Goal: Information Seeking & Learning: Learn about a topic

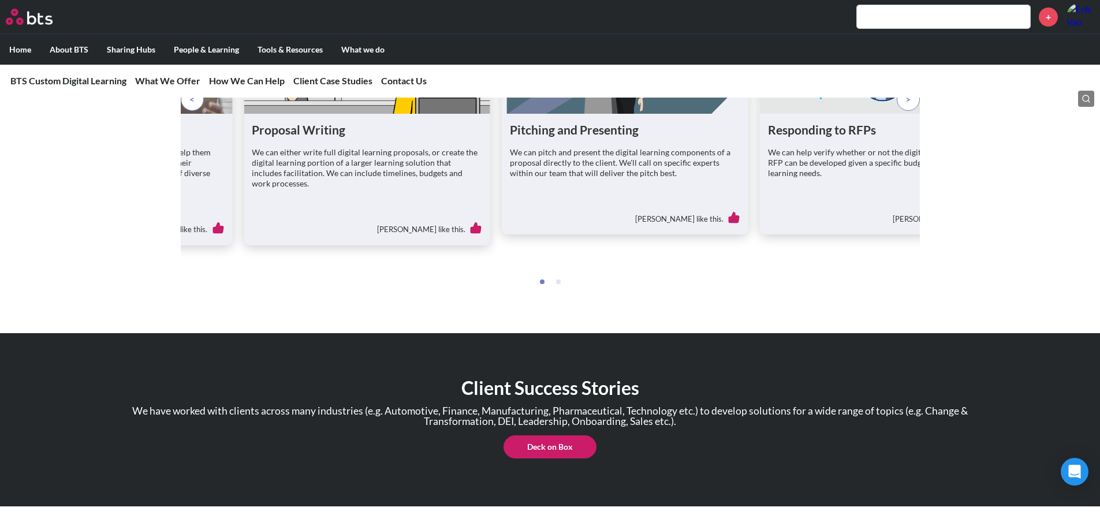
scroll to position [1579, 0]
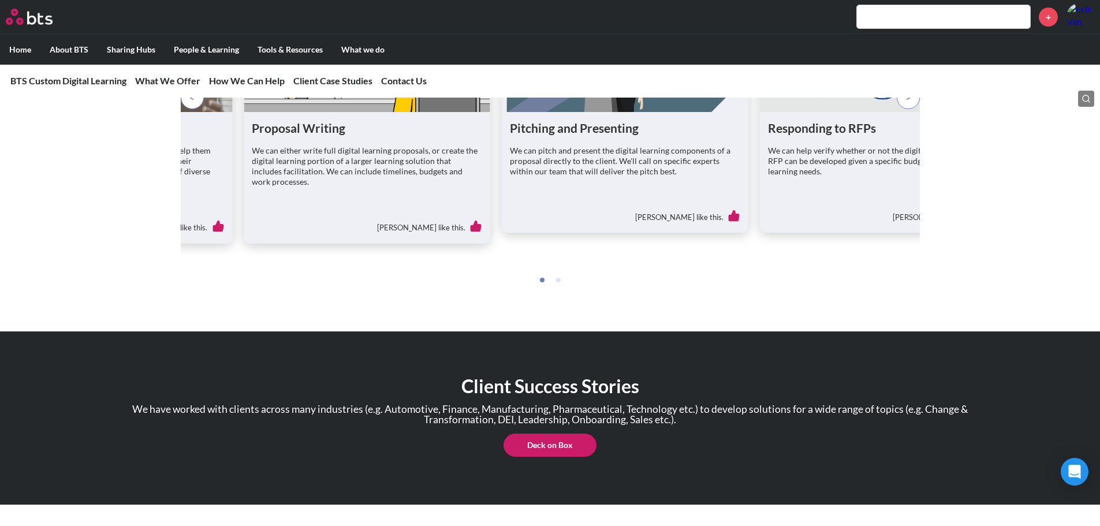
click at [311, 160] on p "We can either write full digital learning proposals, or create the digital lear…" at bounding box center [367, 166] width 230 height 42
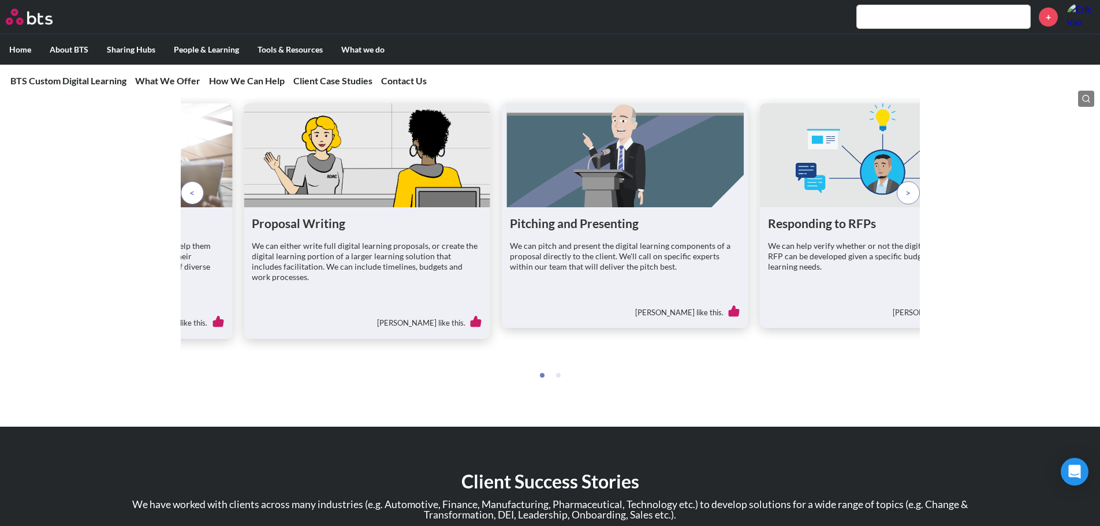
scroll to position [1348, 0]
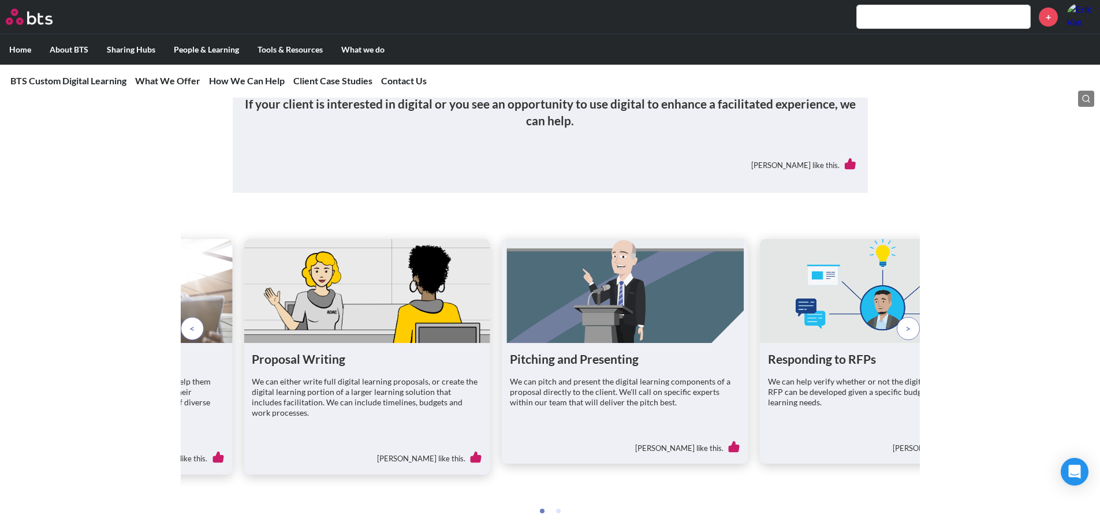
click at [185, 340] on p at bounding box center [192, 328] width 23 height 23
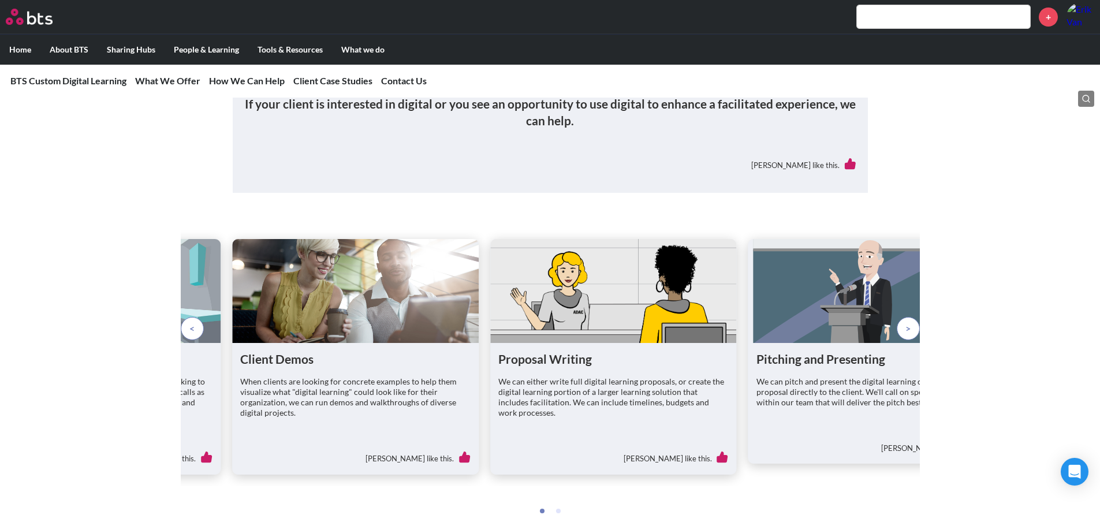
click at [329, 343] on figure at bounding box center [355, 291] width 247 height 104
click at [331, 325] on figure at bounding box center [355, 291] width 247 height 104
click at [281, 367] on h1 "Client Demos" at bounding box center [355, 359] width 230 height 16
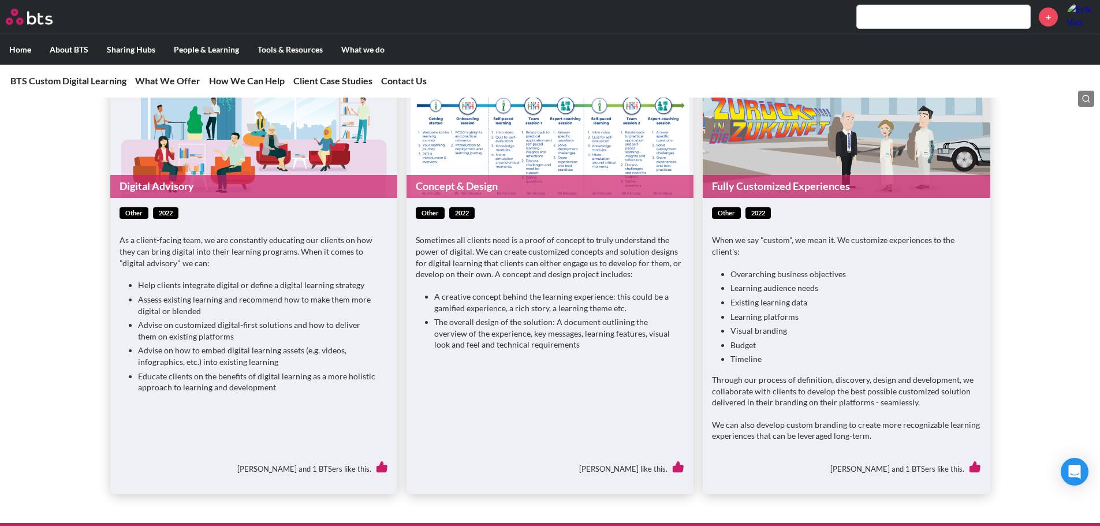
scroll to position [771, 0]
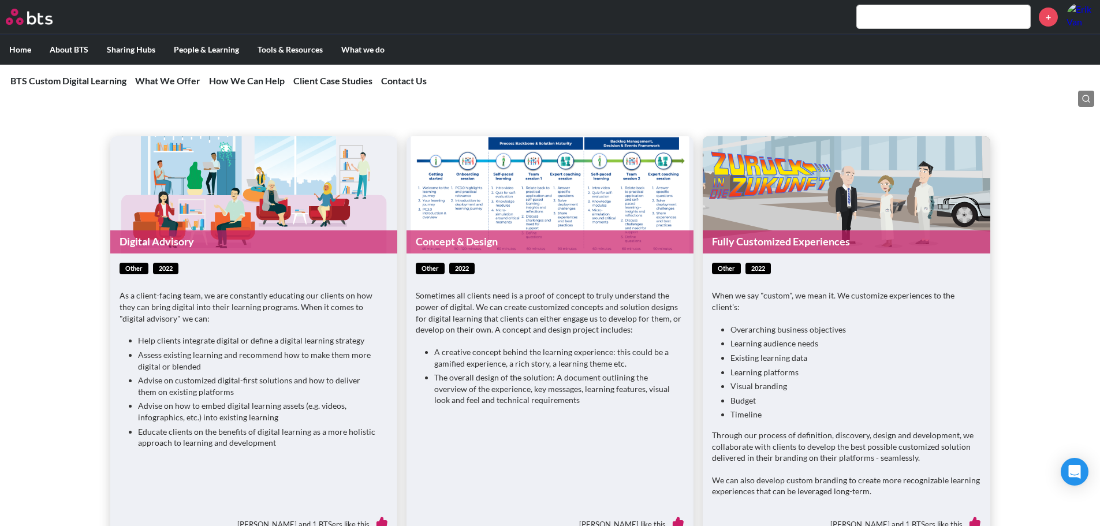
click at [527, 183] on figure "Concept & Design" at bounding box center [549, 194] width 287 height 117
click at [521, 218] on figure "Concept & Design" at bounding box center [549, 194] width 287 height 117
click at [490, 247] on figure "Concept & Design" at bounding box center [549, 194] width 287 height 117
click at [470, 253] on link "Concept & Design" at bounding box center [549, 241] width 287 height 23
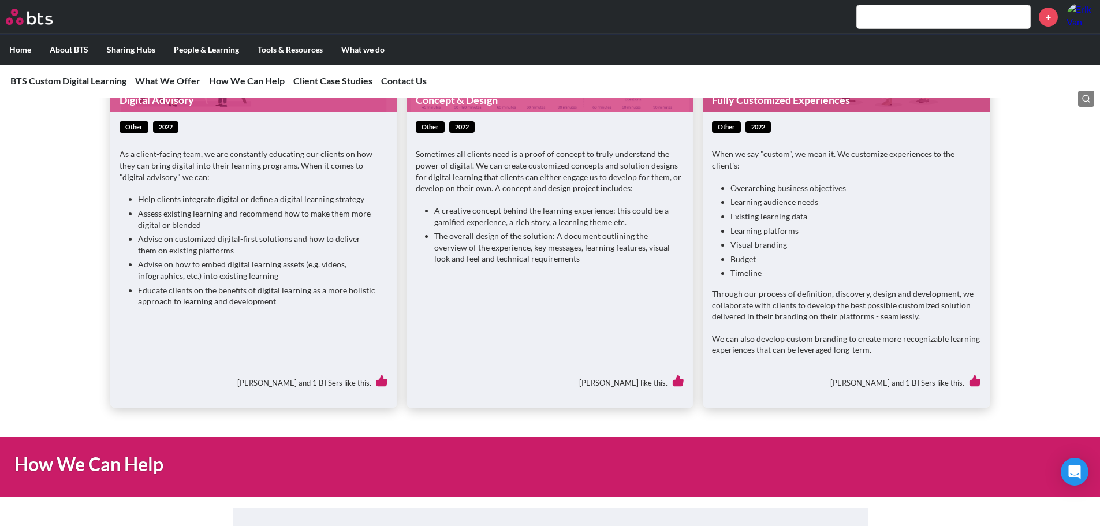
scroll to position [1290, 0]
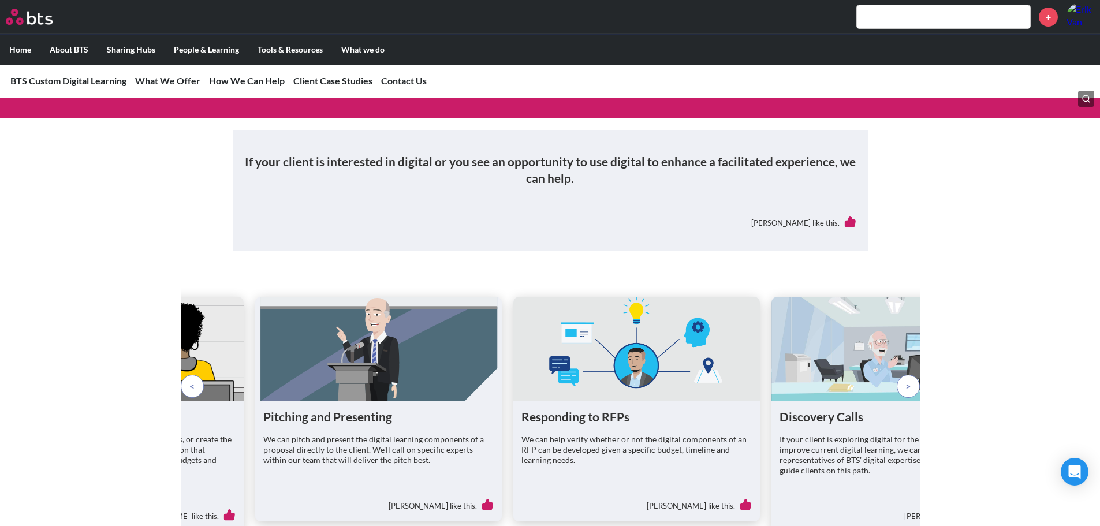
click at [566, 397] on figure at bounding box center [636, 349] width 247 height 104
drag, startPoint x: 567, startPoint y: 419, endPoint x: 568, endPoint y: 434, distance: 15.0
click at [568, 419] on div "Responding to RFPs We can help verify whether or not the digital components of …" at bounding box center [636, 461] width 247 height 121
click at [568, 424] on h1 "Responding to RFPs" at bounding box center [636, 417] width 230 height 16
drag, startPoint x: 573, startPoint y: 458, endPoint x: 587, endPoint y: 473, distance: 20.4
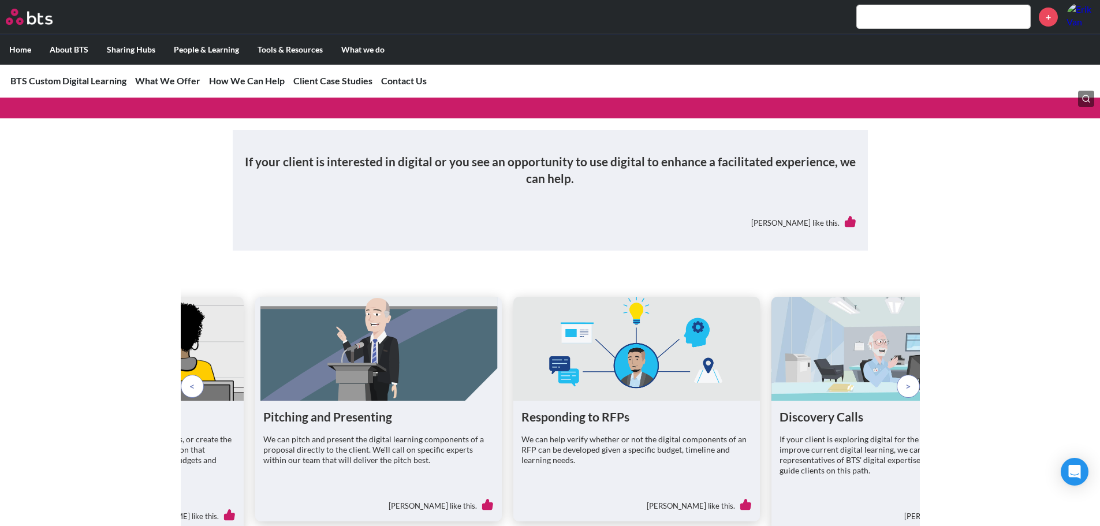
click at [574, 458] on p "We can help verify whether or not the digital components of an RFP can be devel…" at bounding box center [636, 450] width 230 height 32
drag, startPoint x: 588, startPoint y: 475, endPoint x: 585, endPoint y: 435, distance: 39.9
click at [585, 437] on div "Responding to RFPs We can help verify whether or not the digital components of …" at bounding box center [636, 446] width 230 height 74
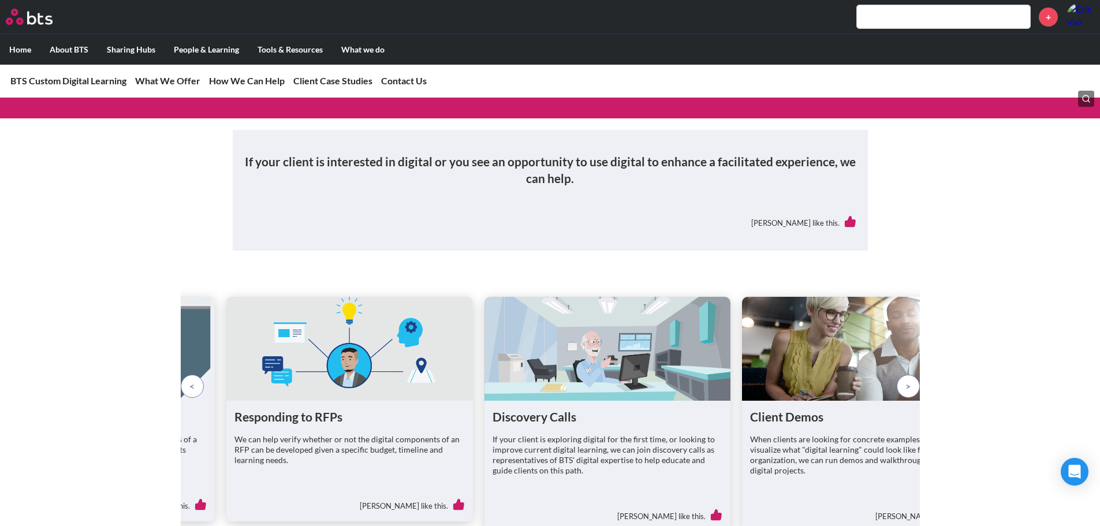
drag, startPoint x: 817, startPoint y: 401, endPoint x: 594, endPoint y: 388, distance: 223.2
click at [532, 361] on figure at bounding box center [607, 349] width 247 height 104
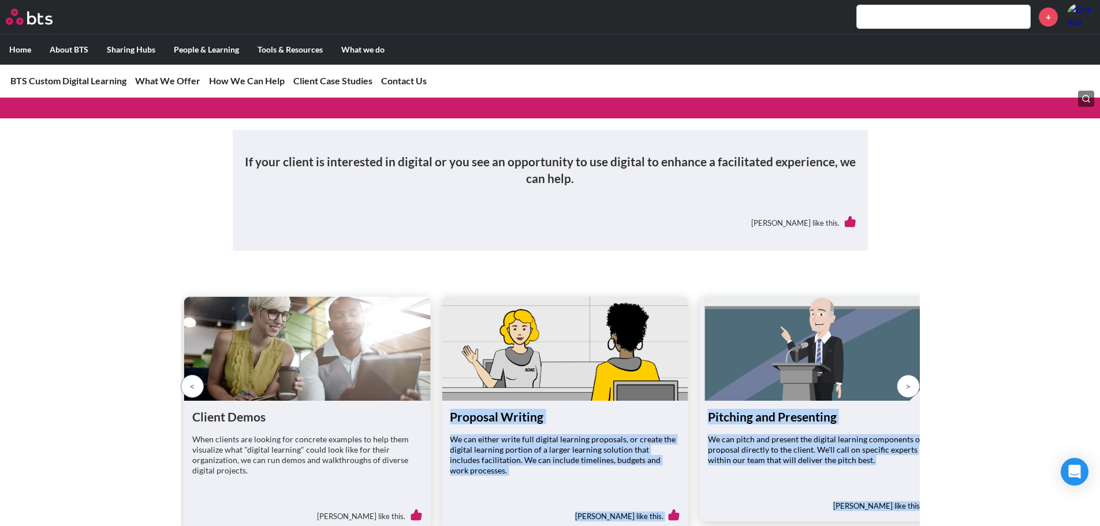
drag, startPoint x: 771, startPoint y: 407, endPoint x: 411, endPoint y: 368, distance: 362.3
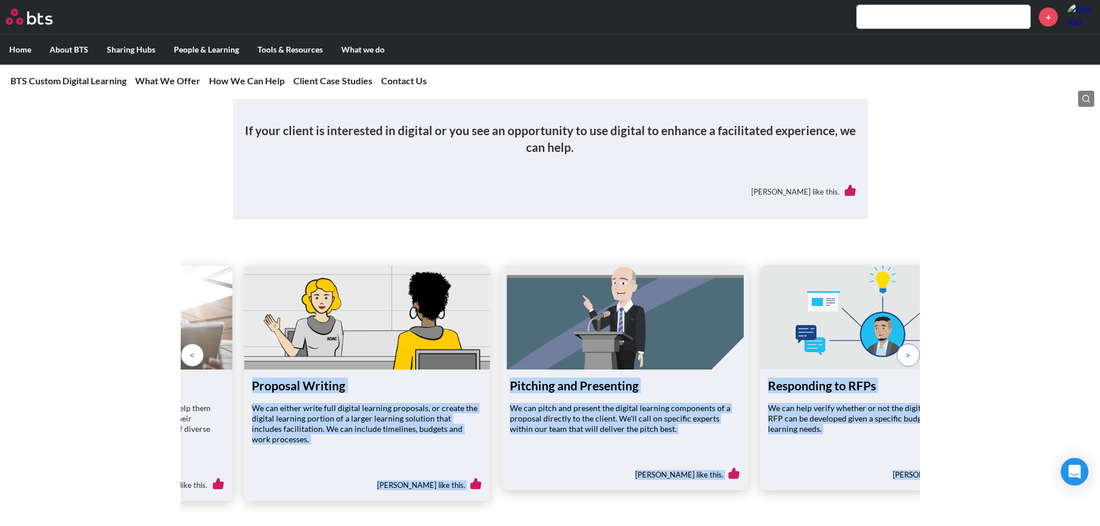
scroll to position [1348, 0]
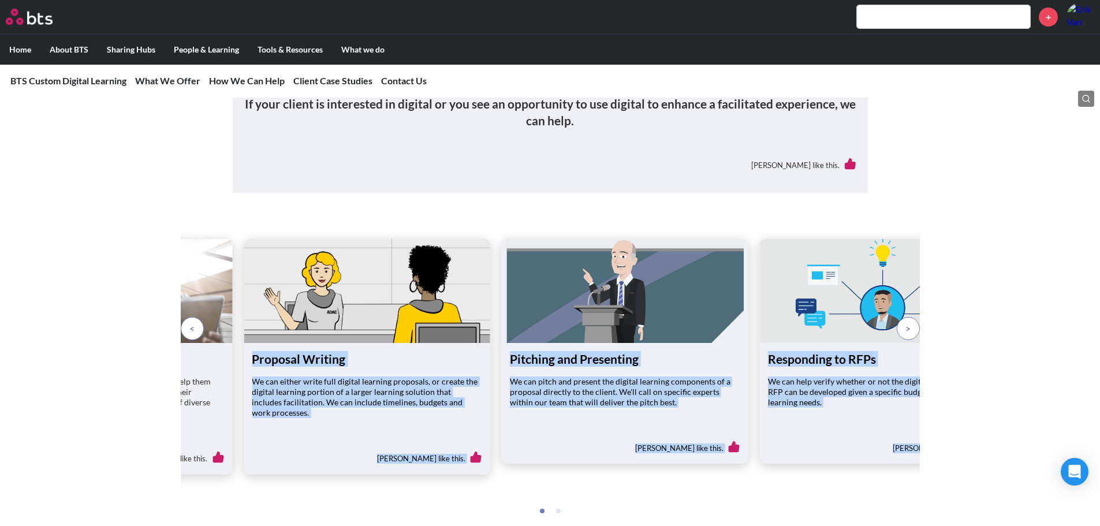
click at [607, 419] on div "We can pitch and present the digital learning components of a proposal directly…" at bounding box center [625, 397] width 230 height 43
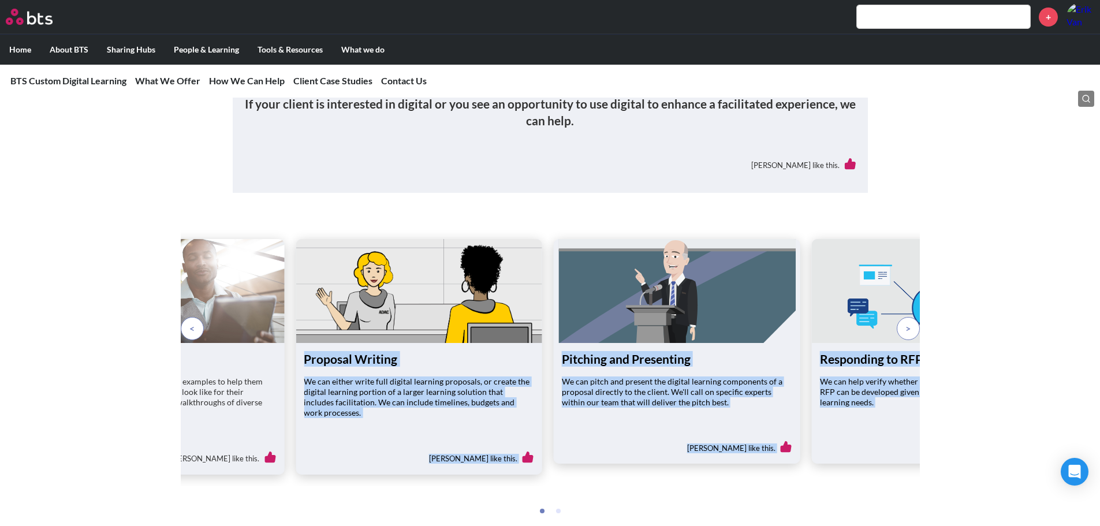
drag, startPoint x: 799, startPoint y: 394, endPoint x: 851, endPoint y: 401, distance: 53.0
click at [800, 394] on div "Pitching and Presenting We can pitch and present the digital learning component…" at bounding box center [677, 403] width 247 height 121
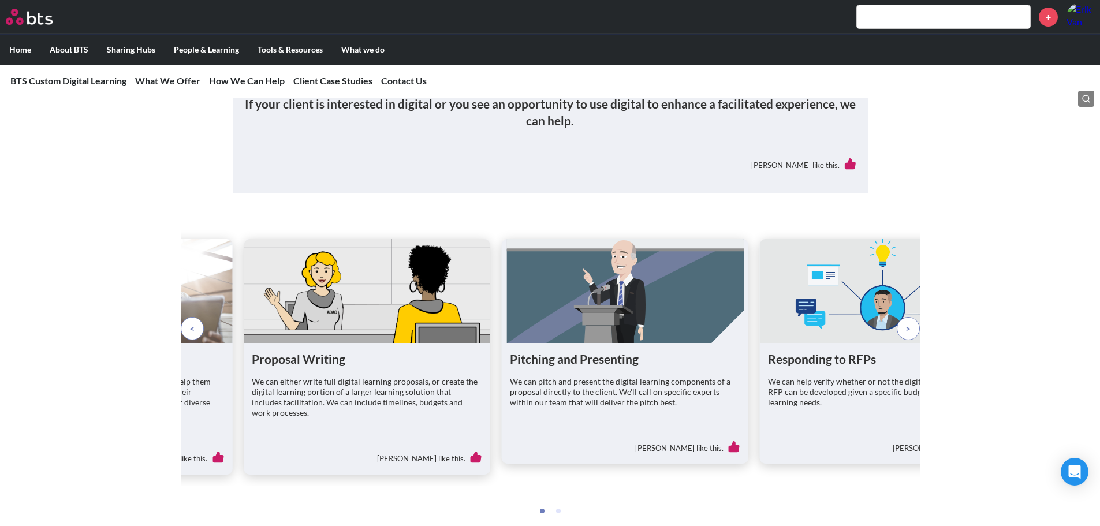
click at [506, 181] on div "[PERSON_NAME] like this." at bounding box center [550, 166] width 612 height 32
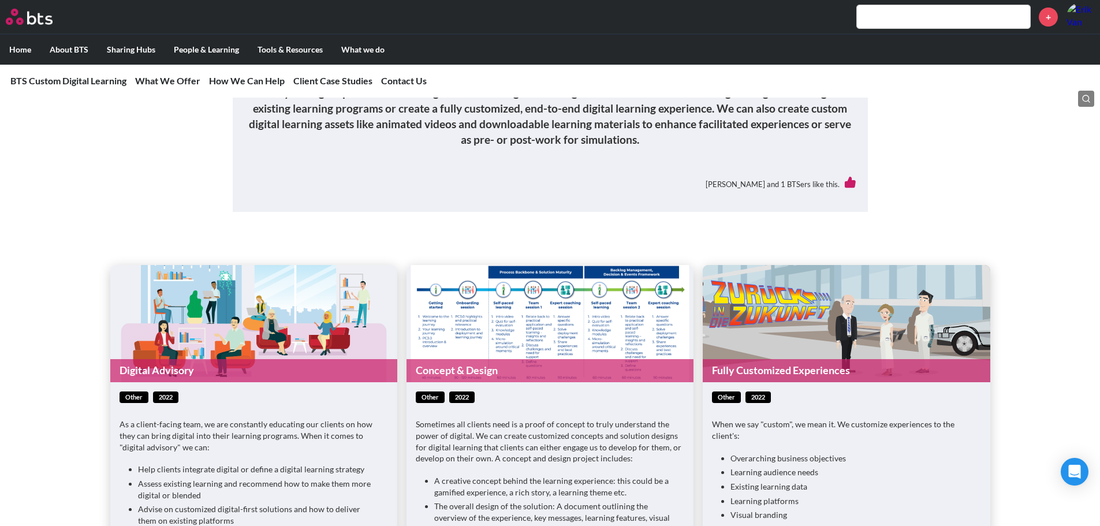
scroll to position [655, 0]
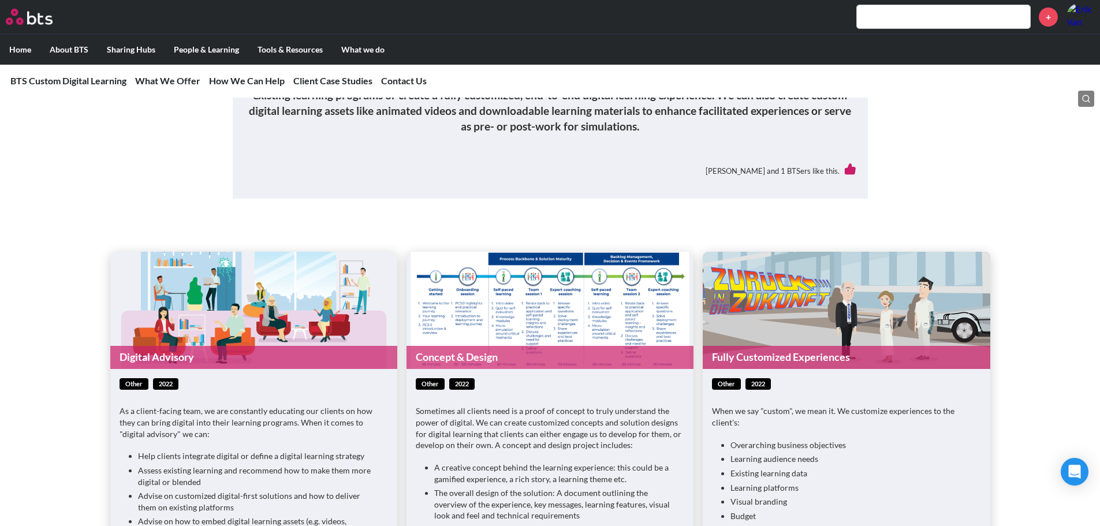
click at [794, 368] on link "Fully Customized Experiences" at bounding box center [846, 357] width 287 height 23
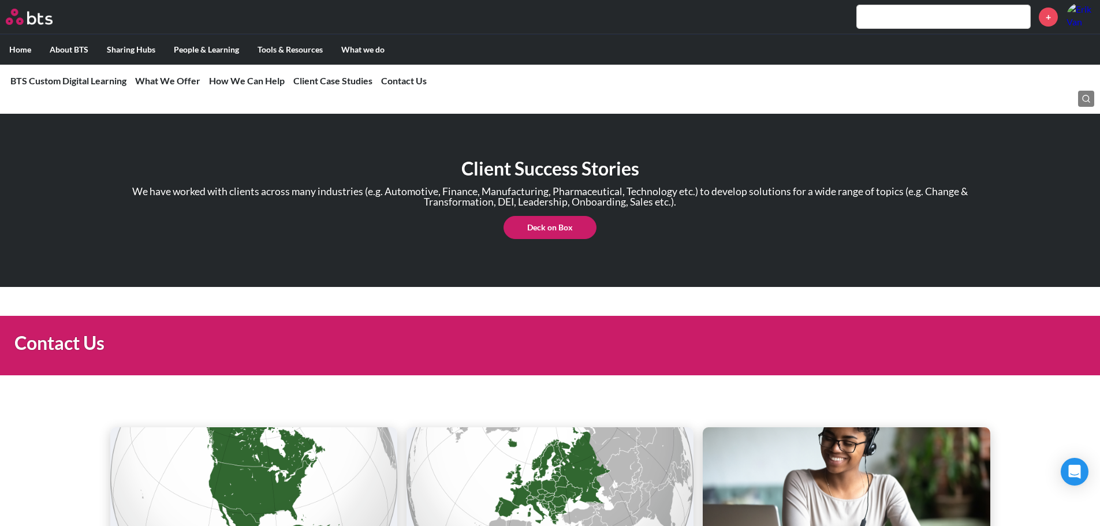
scroll to position [1616, 0]
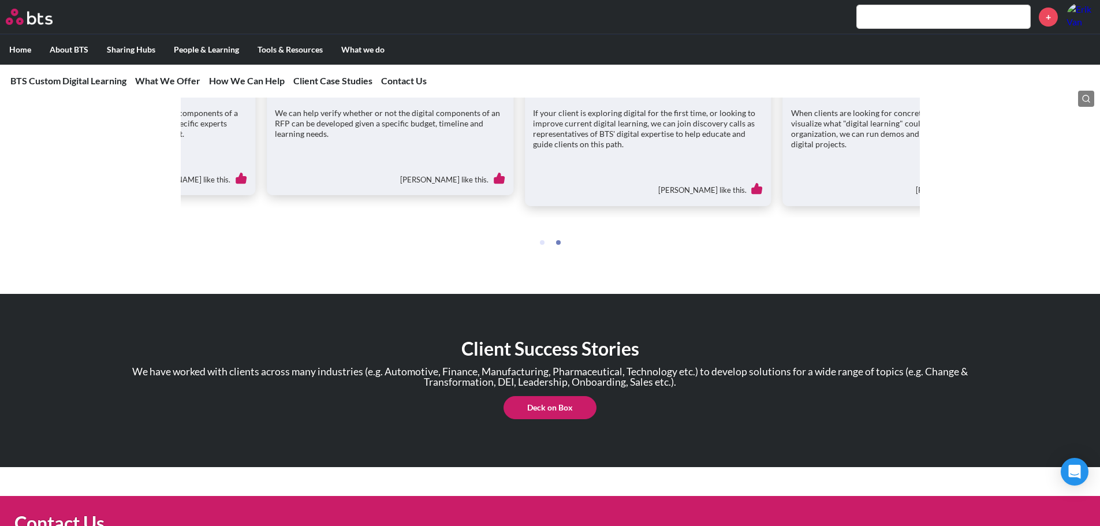
click at [558, 419] on link "Deck on Box" at bounding box center [549, 407] width 93 height 23
